Goal: Check status: Check status

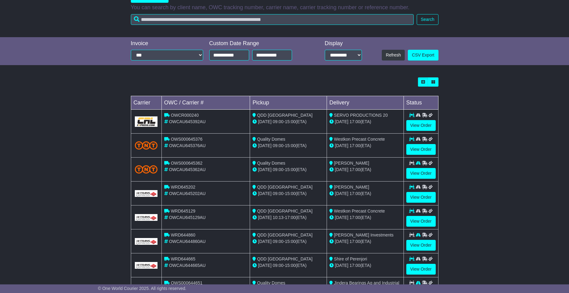
scroll to position [8, 0]
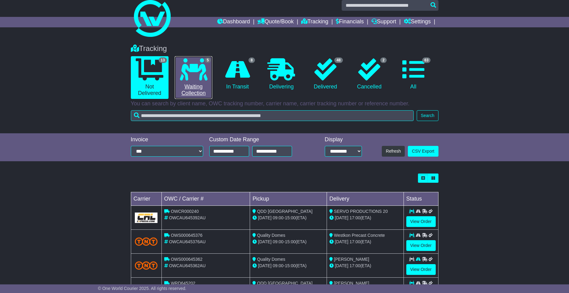
click at [196, 76] on icon at bounding box center [194, 69] width 28 height 22
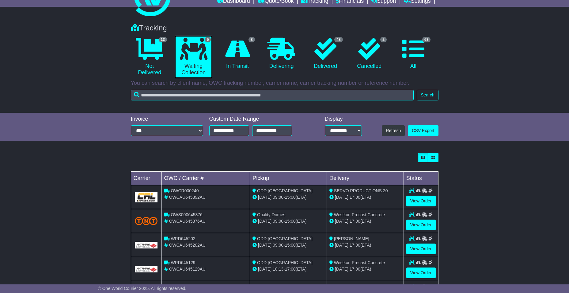
scroll to position [62, 0]
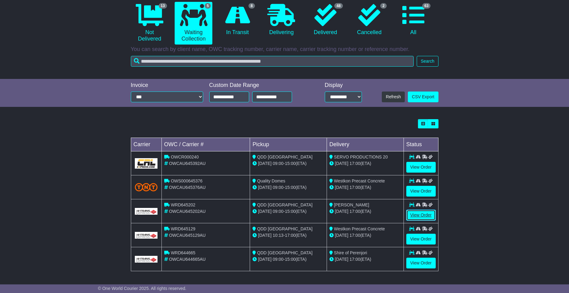
click at [417, 213] on link "View Order" at bounding box center [421, 214] width 29 height 11
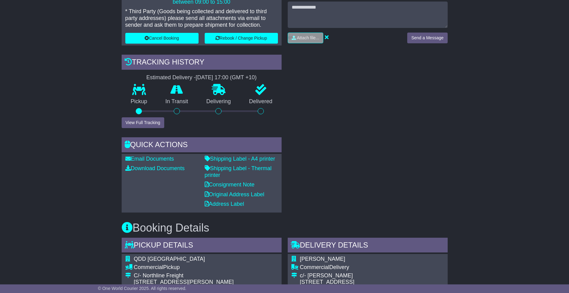
scroll to position [307, 0]
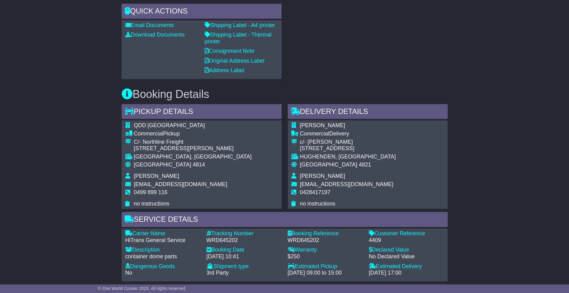
click at [320, 193] on span "0428417197" at bounding box center [315, 192] width 31 height 6
drag, startPoint x: 320, startPoint y: 193, endPoint x: 219, endPoint y: 239, distance: 110.3
click at [219, 239] on div "WRD645202" at bounding box center [244, 240] width 75 height 7
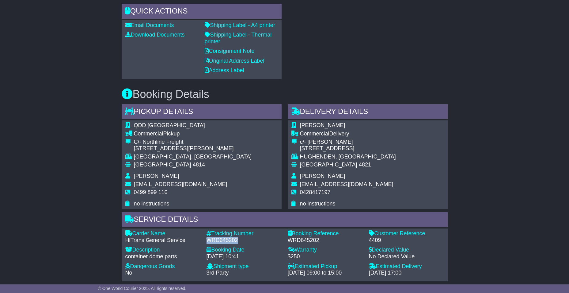
copy div "WRD645202"
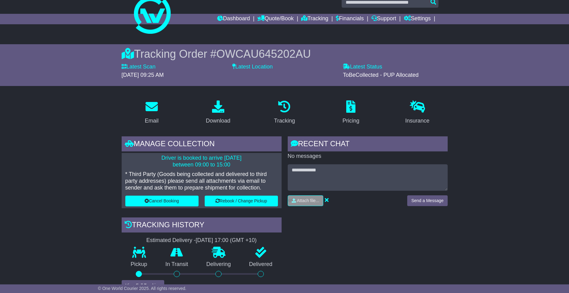
scroll to position [0, 0]
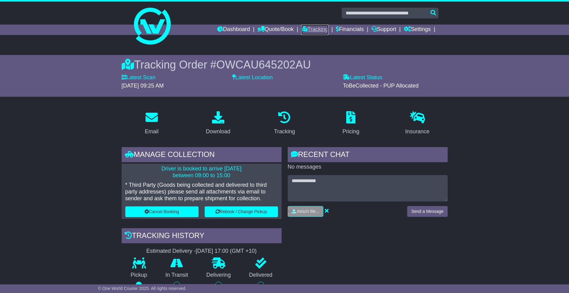
click at [313, 28] on link "Tracking" at bounding box center [314, 30] width 27 height 10
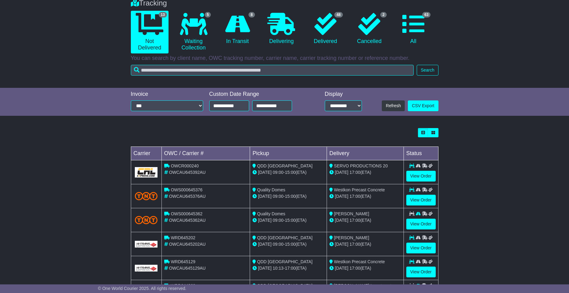
scroll to position [161, 0]
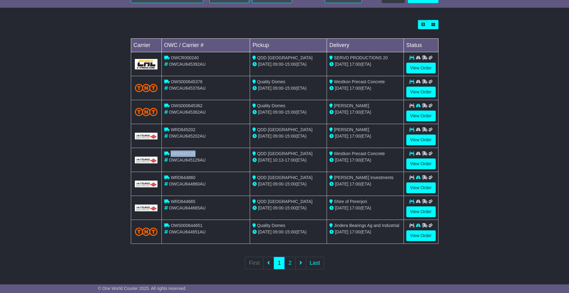
drag, startPoint x: 194, startPoint y: 152, endPoint x: 171, endPoint y: 152, distance: 22.7
click at [171, 152] on span "WRD645129" at bounding box center [183, 153] width 25 height 5
drag, startPoint x: 171, startPoint y: 152, endPoint x: 175, endPoint y: 153, distance: 3.4
copy span "WRD645129"
